Goal: Task Accomplishment & Management: Manage account settings

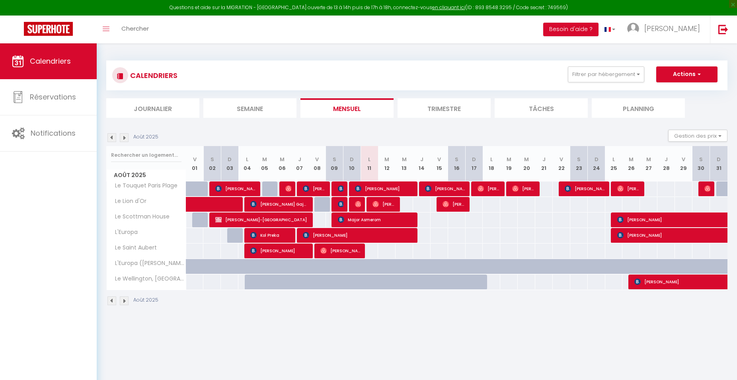
select select
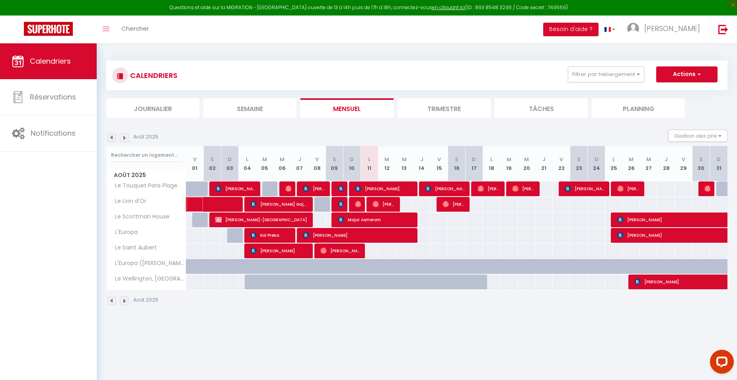
click at [230, 204] on span at bounding box center [225, 204] width 55 height 15
select select "OK"
select select "KO"
select select "0"
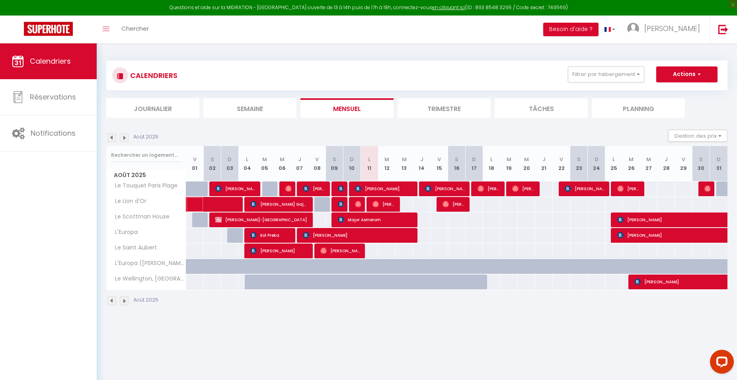
select select "1"
select select
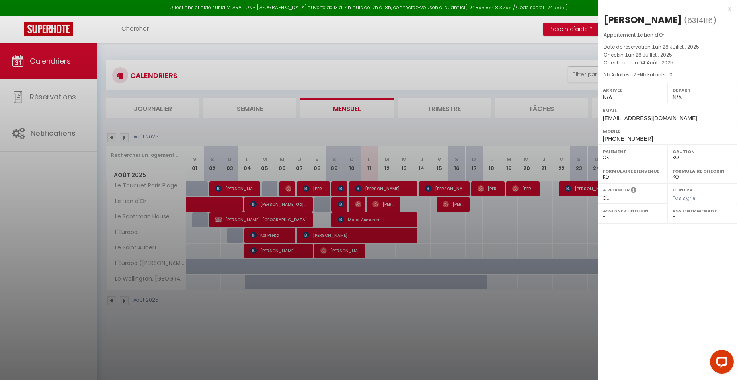
click at [258, 202] on div at bounding box center [368, 190] width 737 height 380
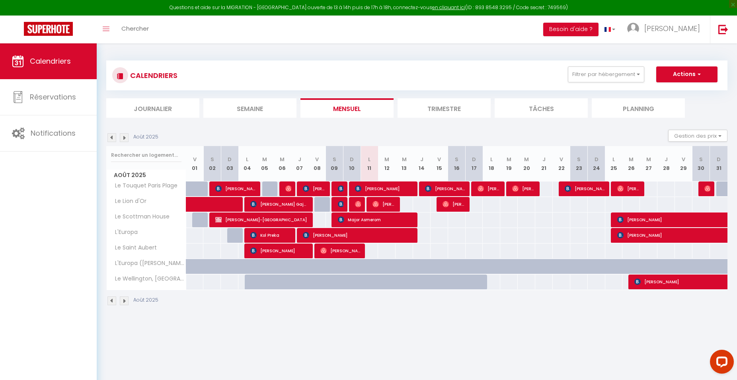
click at [260, 203] on span "[PERSON_NAME] Gaja [PERSON_NAME]" at bounding box center [279, 204] width 58 height 15
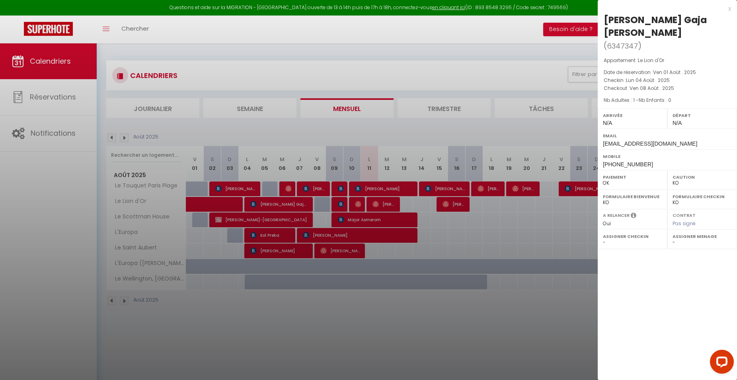
click at [260, 205] on div at bounding box center [368, 190] width 737 height 380
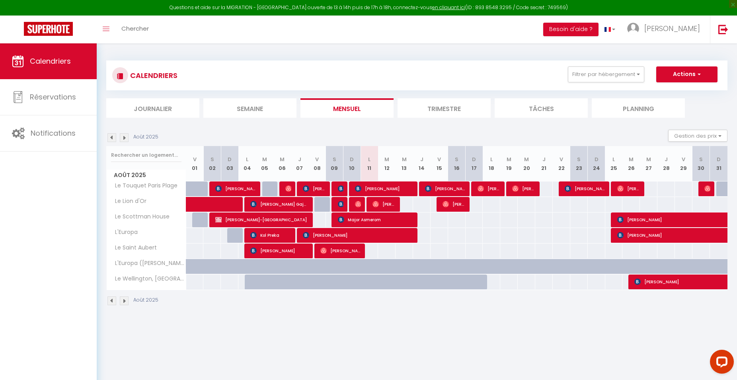
click at [340, 202] on img at bounding box center [341, 204] width 6 height 6
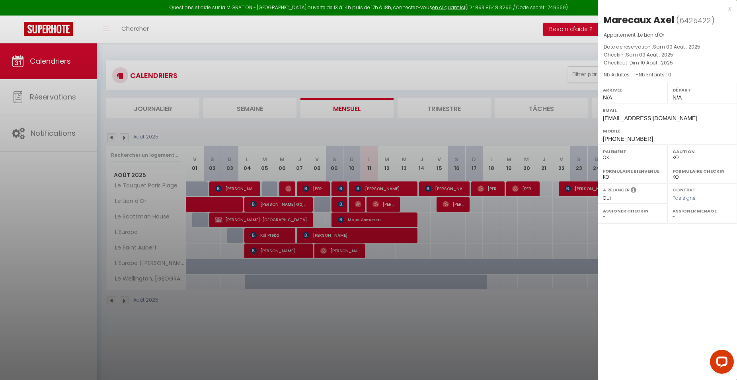
click at [362, 204] on div at bounding box center [368, 190] width 737 height 380
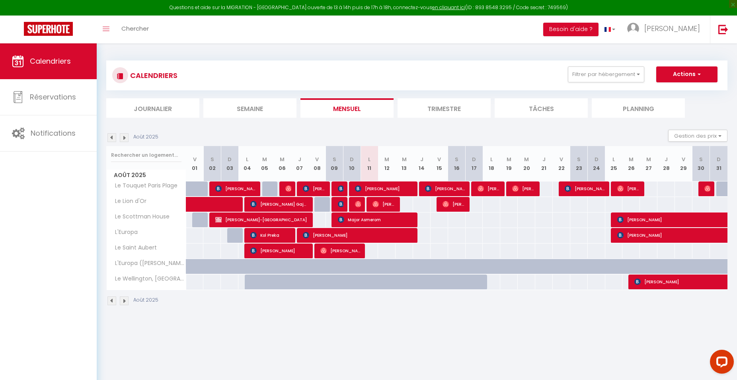
click at [362, 204] on div at bounding box center [356, 204] width 18 height 15
click at [360, 206] on img at bounding box center [358, 204] width 6 height 6
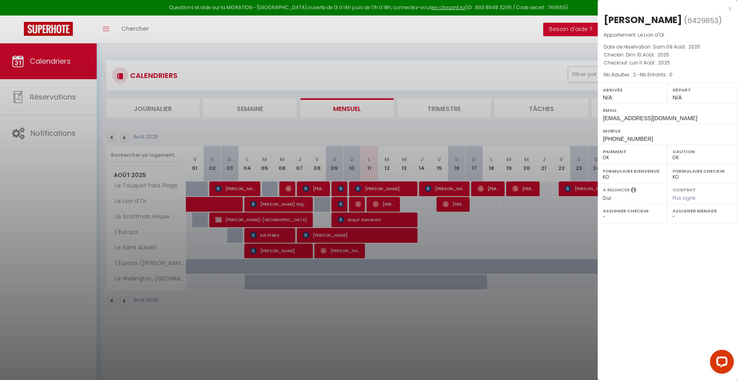
click at [388, 204] on div at bounding box center [368, 190] width 737 height 380
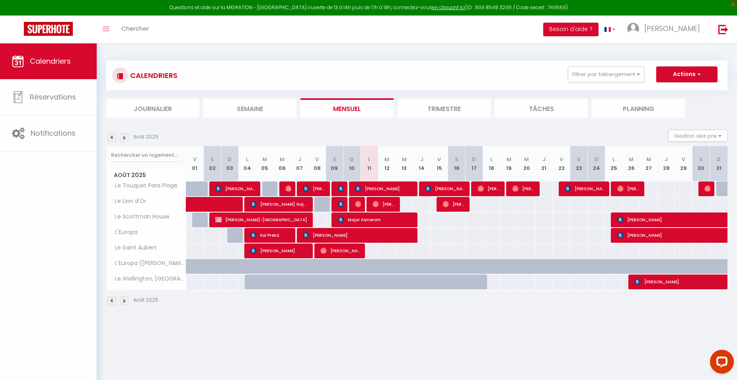
click at [388, 204] on span "[PERSON_NAME]" at bounding box center [383, 204] width 23 height 15
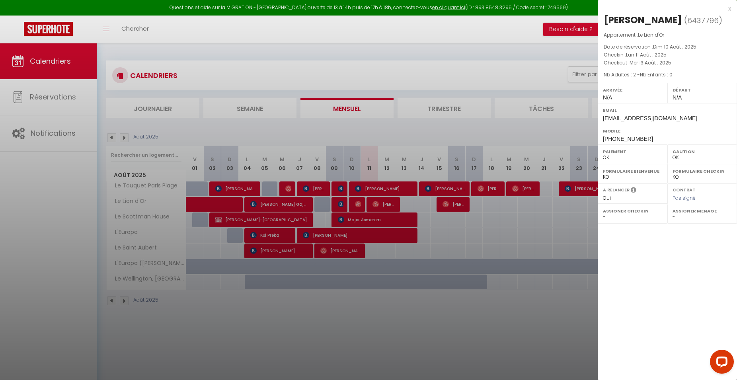
click at [389, 203] on div at bounding box center [368, 190] width 737 height 380
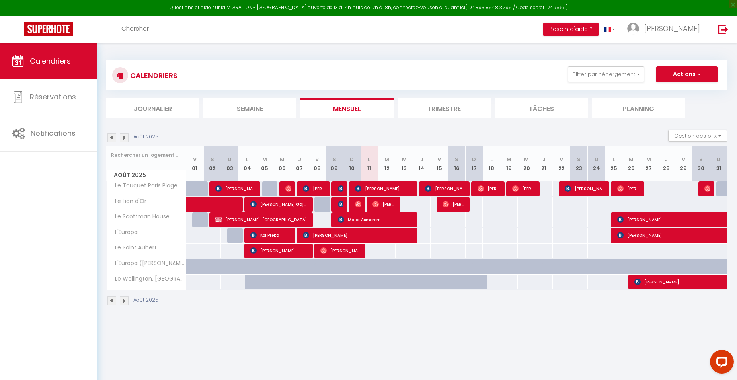
click at [456, 207] on span "[PERSON_NAME]" at bounding box center [454, 204] width 23 height 15
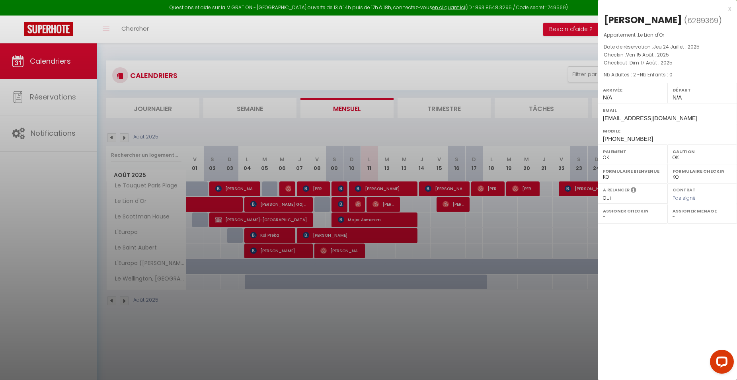
click at [457, 207] on div at bounding box center [368, 190] width 737 height 380
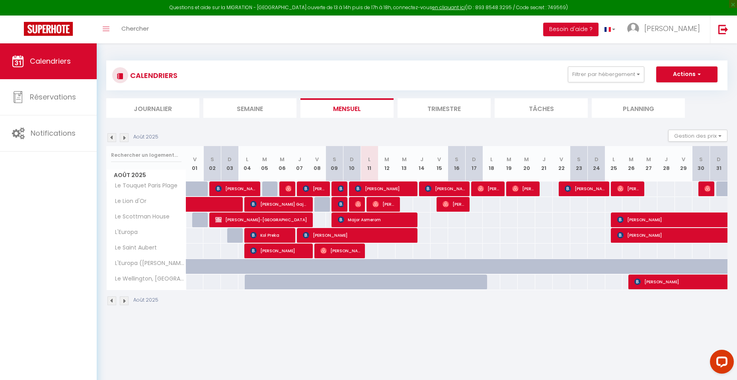
click at [249, 218] on span "[PERSON_NAME]-[GEOGRAPHIC_DATA]" at bounding box center [262, 219] width 94 height 15
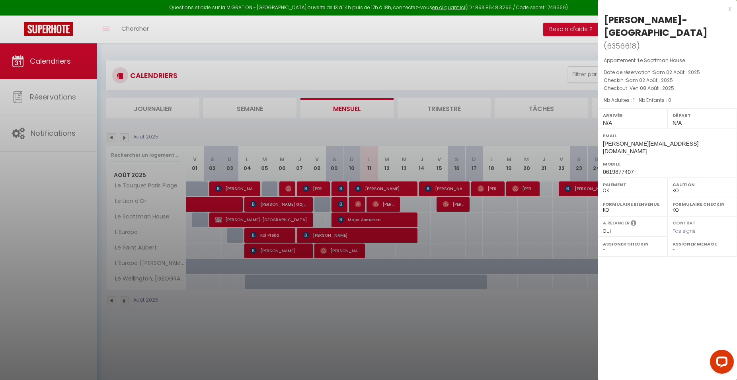
click at [354, 217] on div at bounding box center [368, 190] width 737 height 380
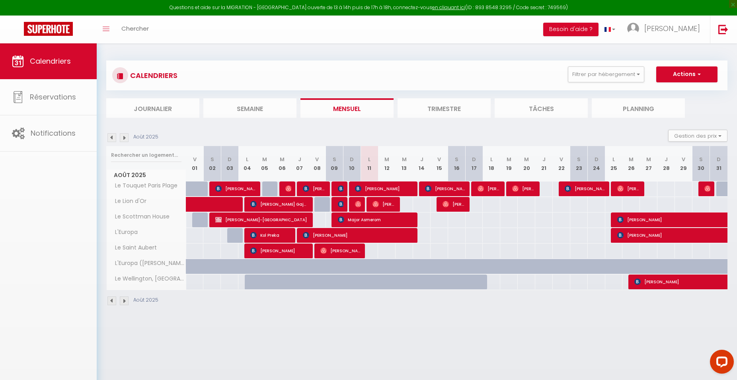
click at [354, 217] on span "Major Asmerom" at bounding box center [376, 219] width 76 height 15
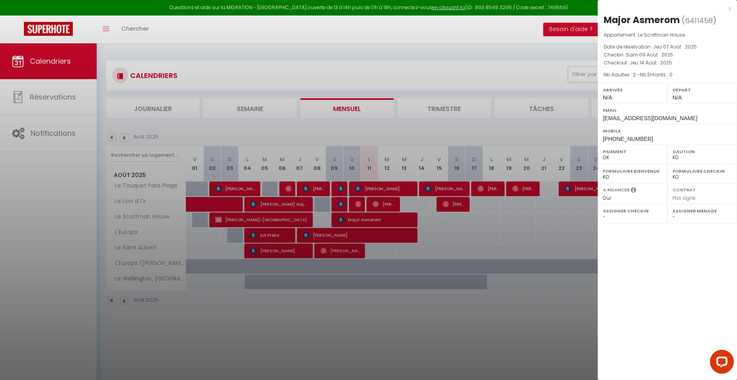
click at [357, 223] on div at bounding box center [368, 190] width 737 height 380
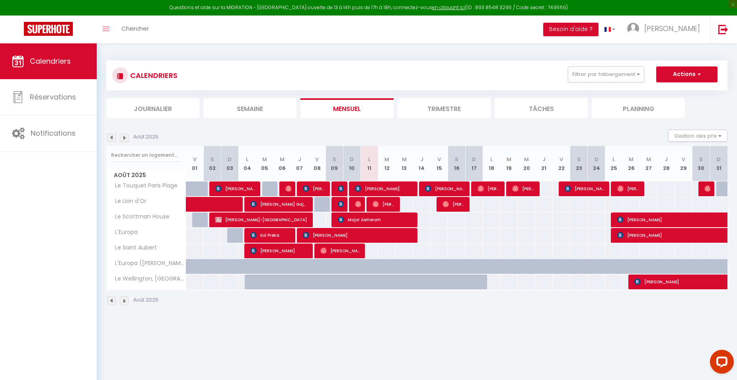
click at [277, 236] on span "Kol Preka" at bounding box center [270, 235] width 41 height 15
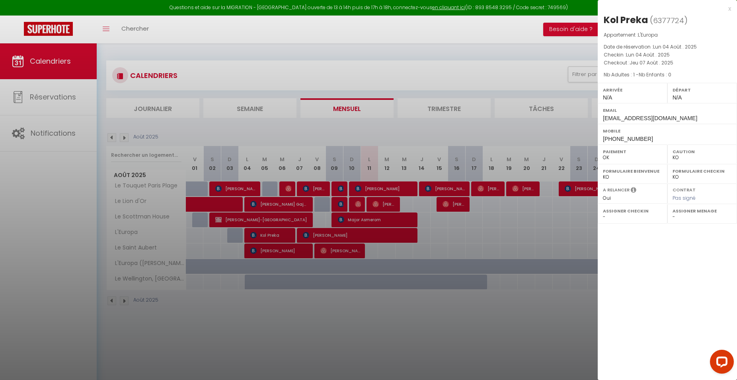
click at [351, 235] on div at bounding box center [368, 190] width 737 height 380
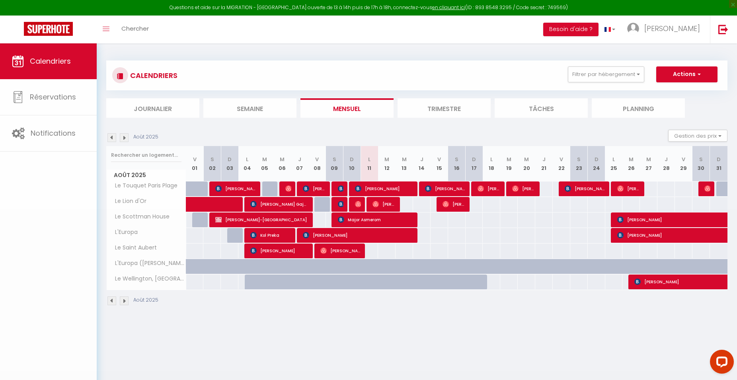
click at [351, 235] on span "[PERSON_NAME]" at bounding box center [358, 235] width 111 height 15
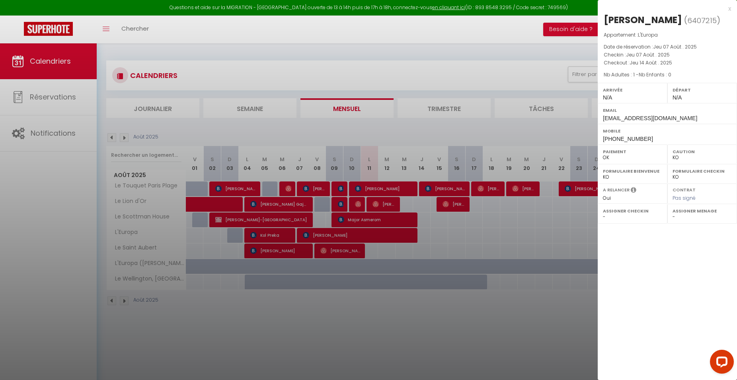
drag, startPoint x: 351, startPoint y: 235, endPoint x: 364, endPoint y: 235, distance: 12.7
click at [352, 234] on div at bounding box center [368, 190] width 737 height 380
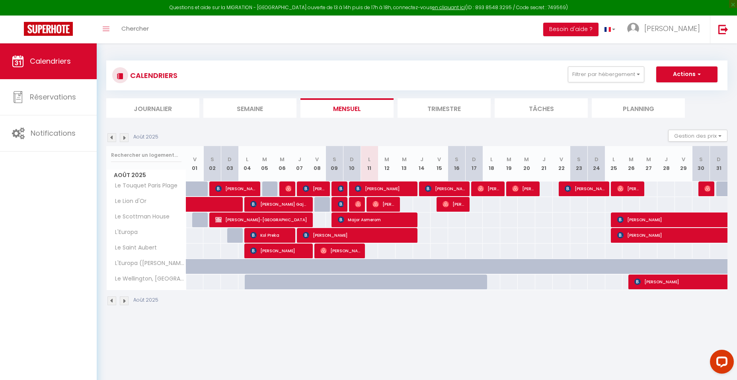
click at [287, 253] on span "[PERSON_NAME]" at bounding box center [279, 250] width 58 height 15
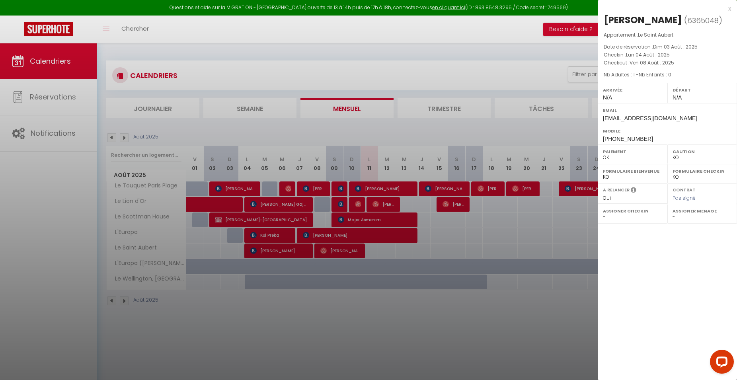
click at [289, 251] on div at bounding box center [368, 190] width 737 height 380
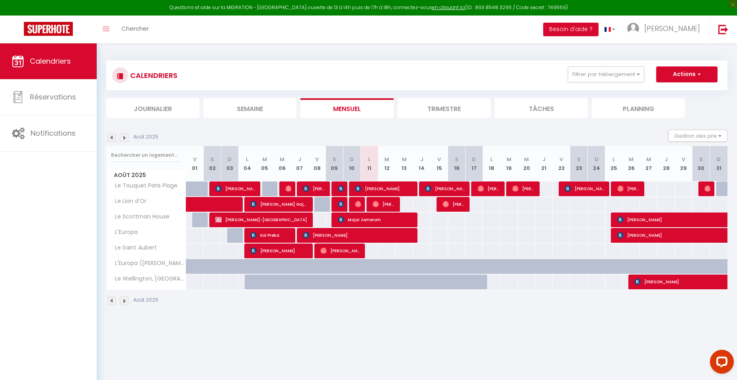
click at [334, 250] on span "[PERSON_NAME]" at bounding box center [340, 250] width 41 height 15
select select "OK"
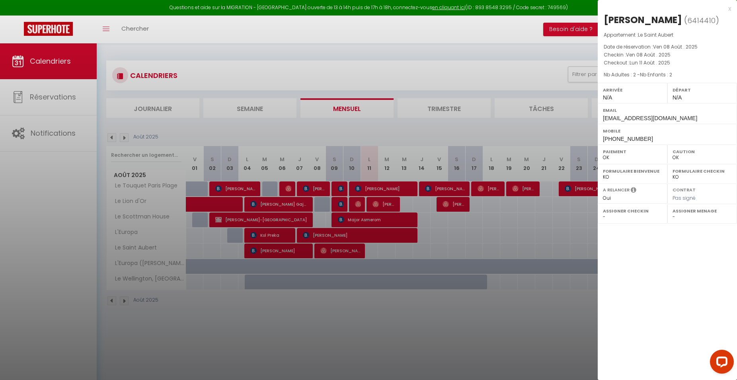
click at [337, 307] on div at bounding box center [368, 190] width 737 height 380
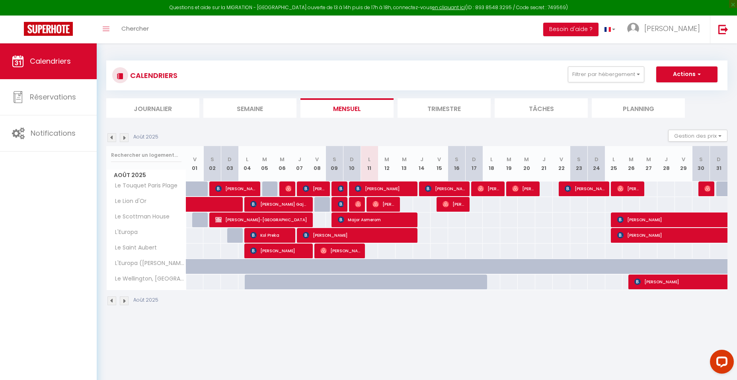
click at [241, 189] on span "[PERSON_NAME]" at bounding box center [235, 188] width 41 height 15
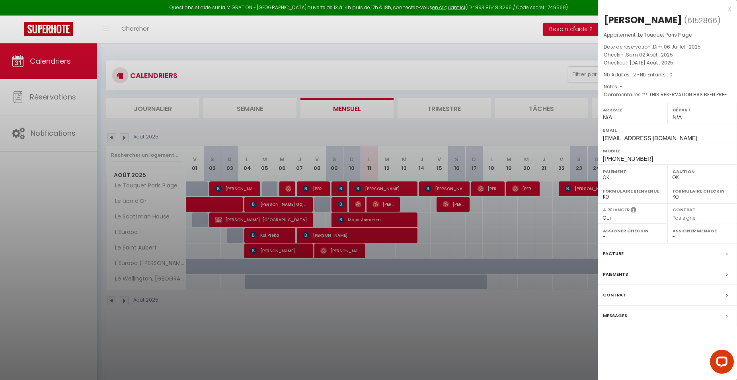
click at [293, 186] on div at bounding box center [368, 190] width 737 height 380
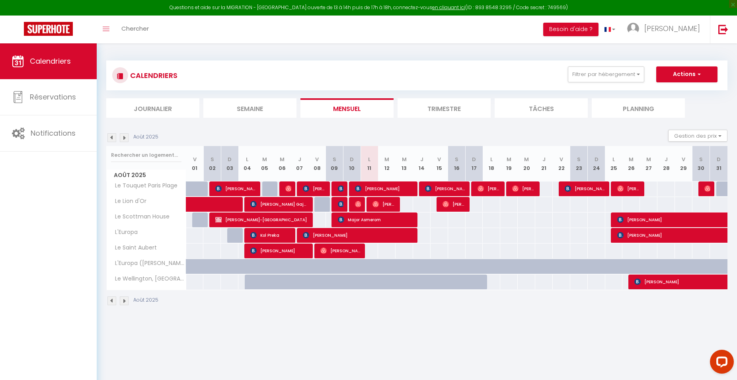
click at [292, 187] on div at bounding box center [287, 188] width 18 height 15
click at [287, 189] on img at bounding box center [288, 188] width 6 height 6
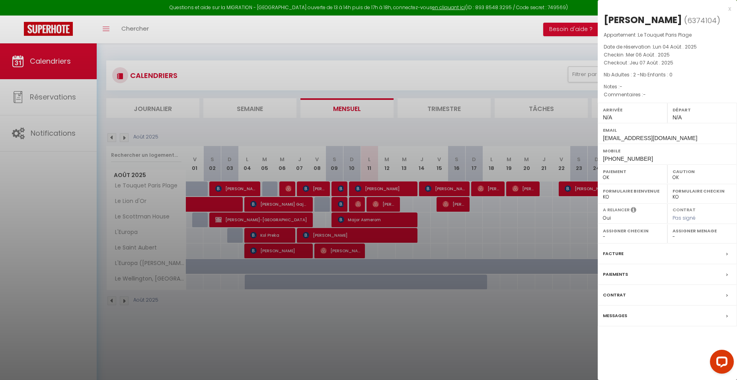
click at [319, 188] on div at bounding box center [368, 190] width 737 height 380
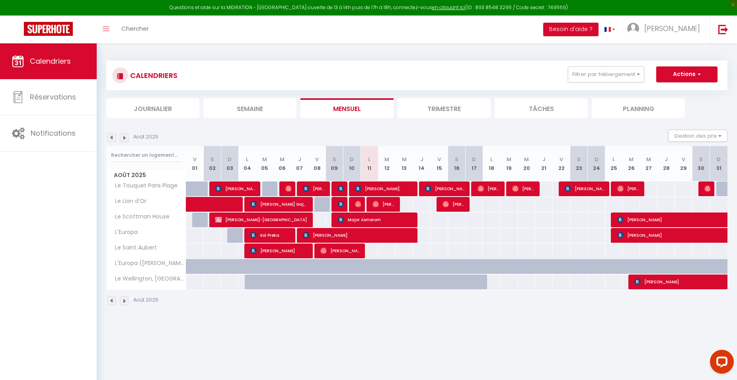
click at [319, 188] on span "[PERSON_NAME]" at bounding box center [314, 188] width 23 height 15
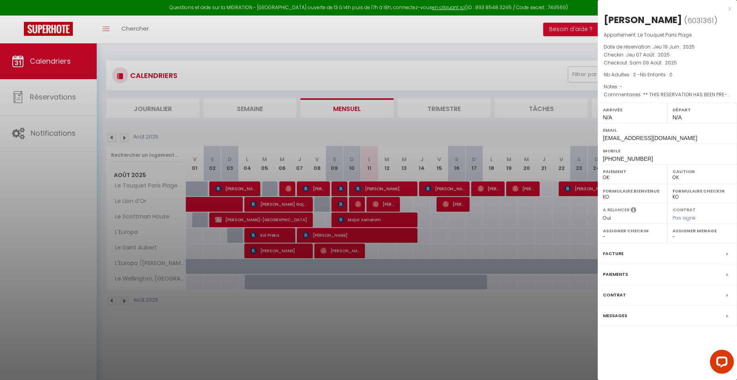
click at [319, 188] on div at bounding box center [368, 190] width 737 height 380
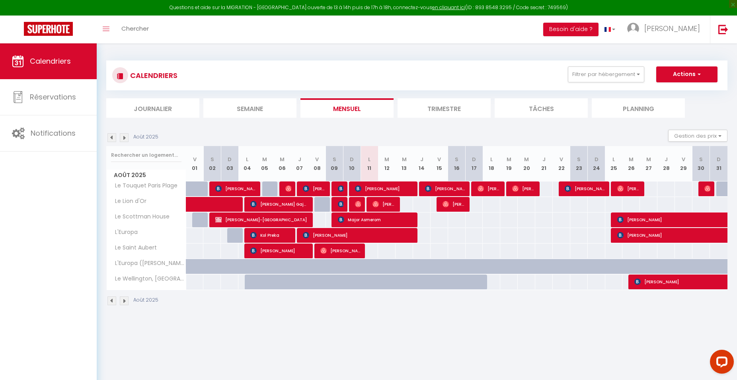
click at [340, 189] on img at bounding box center [341, 188] width 6 height 6
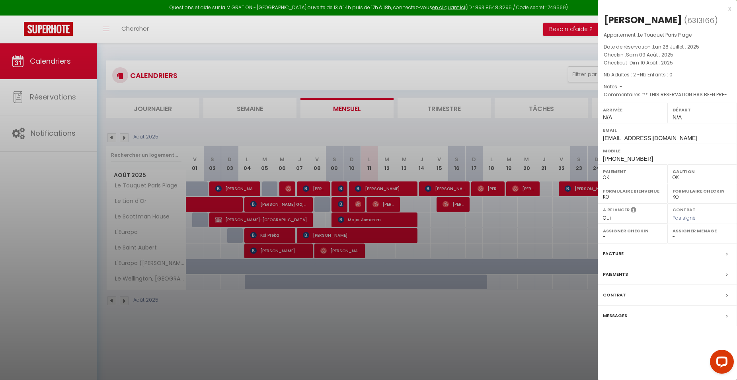
click at [340, 189] on div at bounding box center [368, 190] width 737 height 380
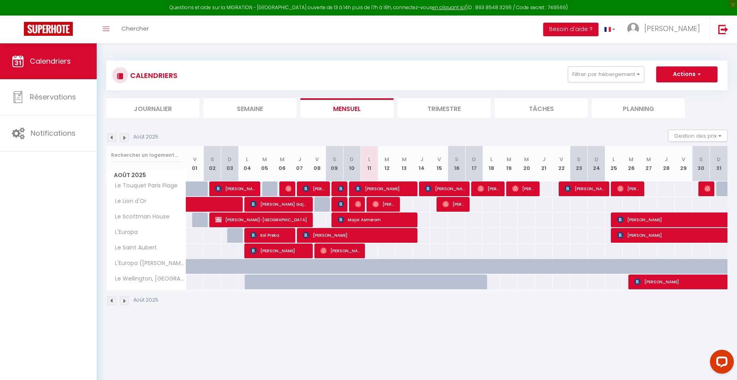
click at [361, 188] on img at bounding box center [358, 188] width 6 height 6
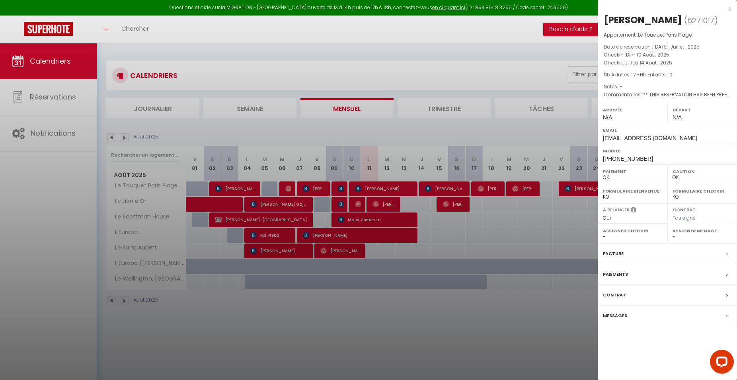
click at [361, 188] on div at bounding box center [368, 190] width 737 height 380
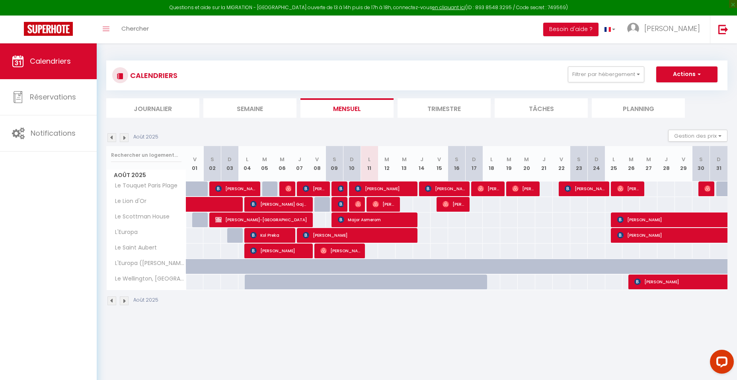
click at [437, 187] on span "[PERSON_NAME]" at bounding box center [445, 188] width 41 height 15
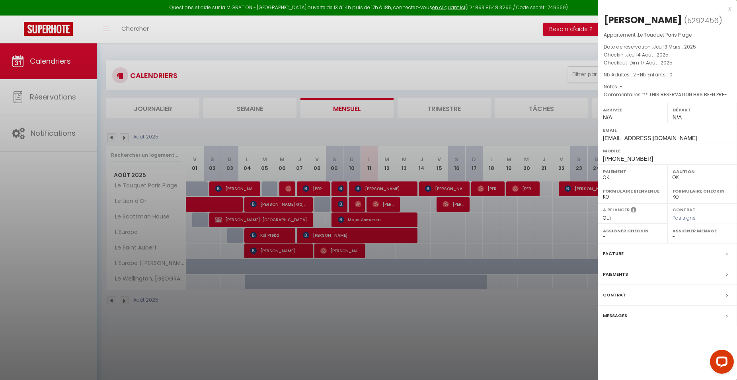
click at [437, 187] on div at bounding box center [368, 190] width 737 height 380
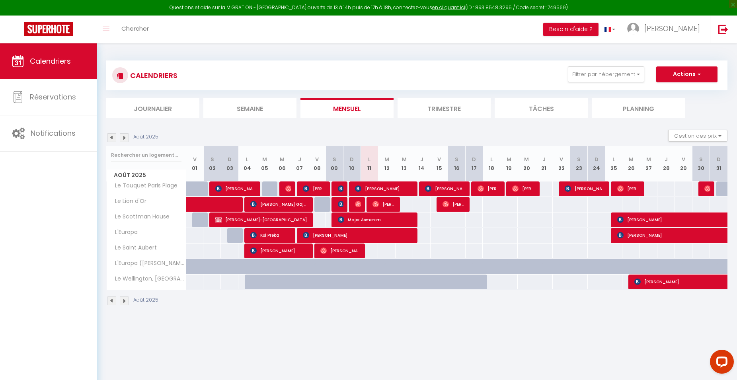
click at [485, 189] on span "[PERSON_NAME] [PERSON_NAME]" at bounding box center [489, 188] width 23 height 15
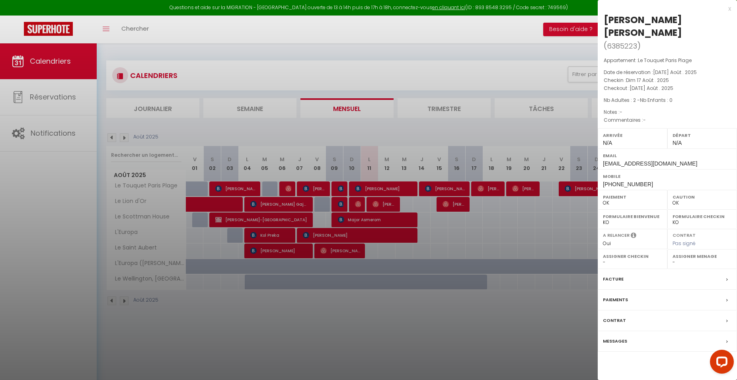
click at [485, 189] on div at bounding box center [368, 190] width 737 height 380
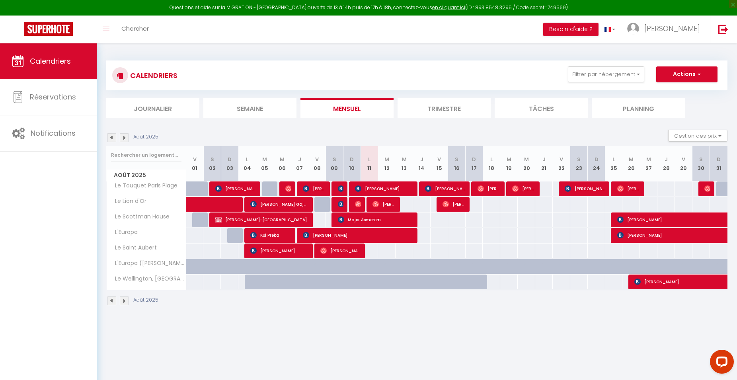
click at [524, 187] on span "[PERSON_NAME]" at bounding box center [523, 188] width 23 height 15
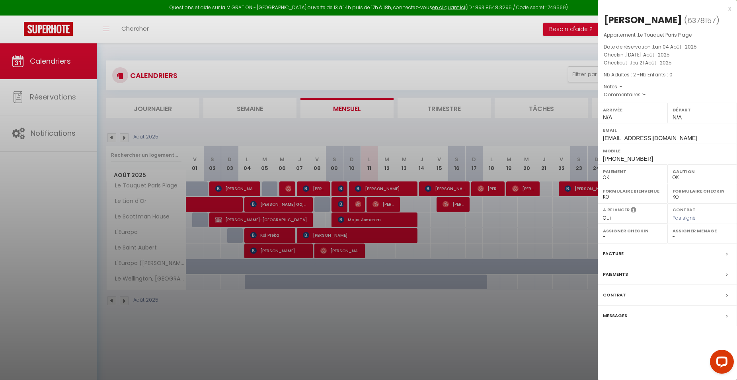
click at [524, 187] on div at bounding box center [368, 190] width 737 height 380
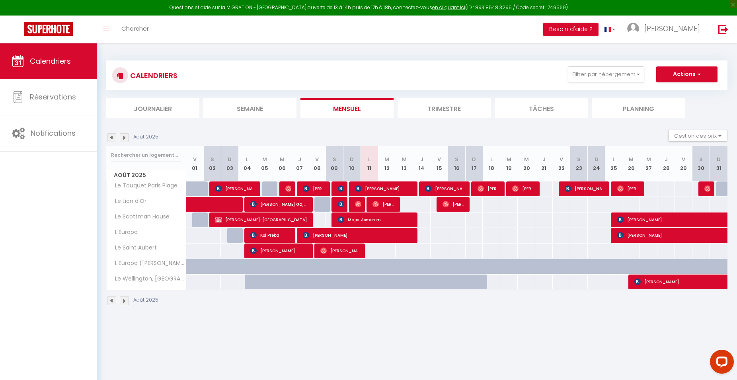
click at [584, 188] on span "[PERSON_NAME]" at bounding box center [585, 188] width 41 height 15
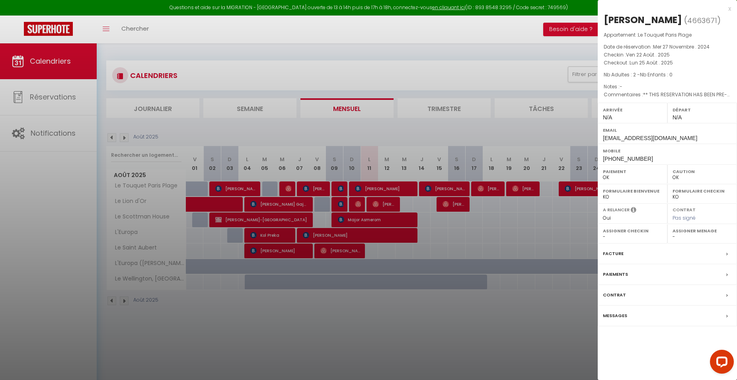
click at [584, 188] on div at bounding box center [368, 190] width 737 height 380
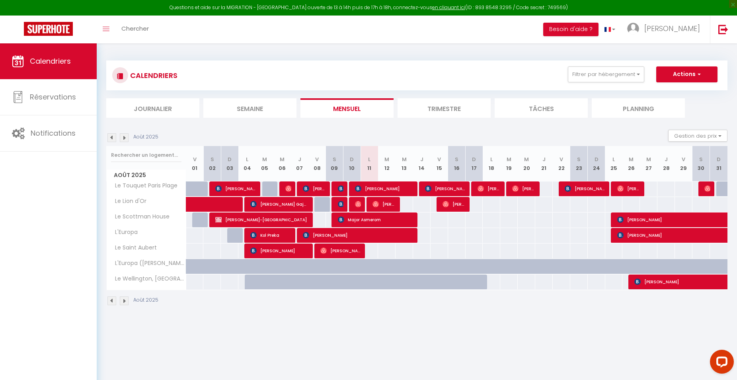
click at [636, 189] on span "[PERSON_NAME]" at bounding box center [628, 188] width 23 height 15
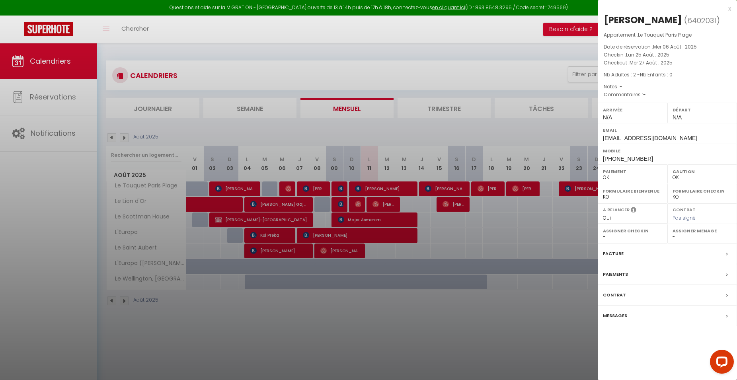
click at [560, 190] on div at bounding box center [368, 190] width 737 height 380
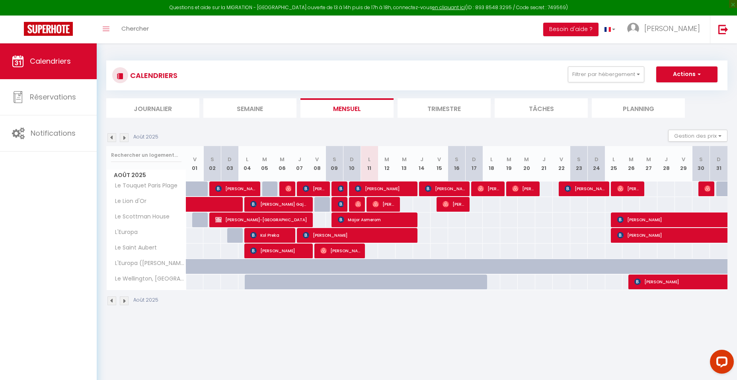
click at [619, 188] on img at bounding box center [620, 188] width 6 height 6
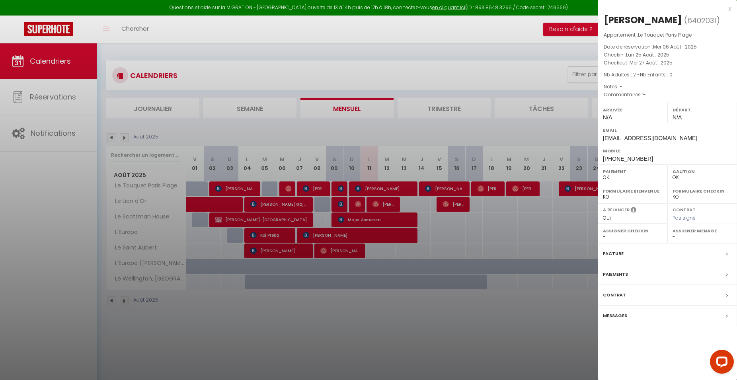
click at [524, 235] on div at bounding box center [368, 190] width 737 height 380
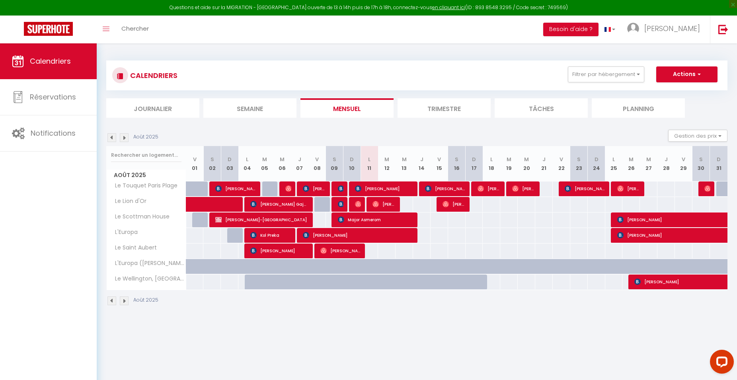
click at [705, 190] on img at bounding box center [707, 188] width 6 height 6
select select "KO"
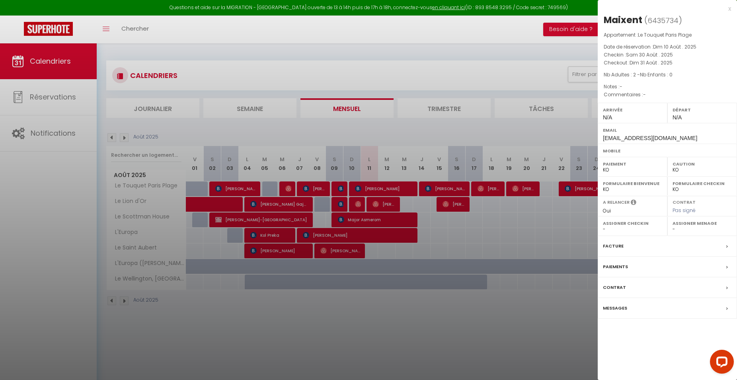
click at [414, 74] on div at bounding box center [368, 190] width 737 height 380
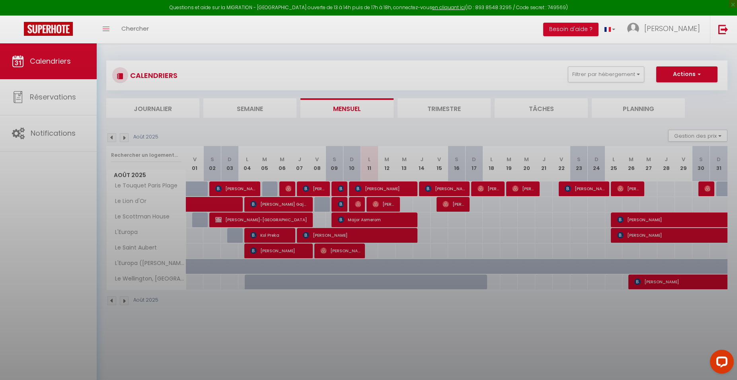
click at [414, 74] on div at bounding box center [368, 190] width 737 height 380
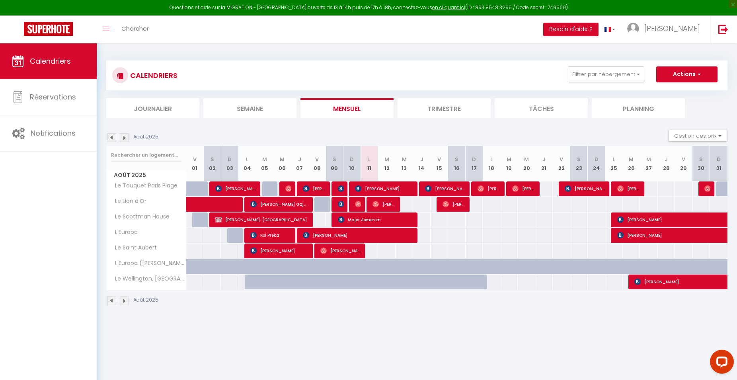
drag, startPoint x: 258, startPoint y: 337, endPoint x: 115, endPoint y: 380, distance: 149.1
click at [257, 337] on body "Questions et aide sur la MIGRATION - [GEOGRAPHIC_DATA] ouverte de 13 à 14h puis…" at bounding box center [368, 233] width 737 height 380
